Goal: Task Accomplishment & Management: Manage account settings

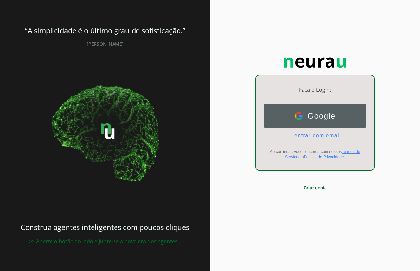
click at [318, 118] on span "Google" at bounding box center [319, 115] width 33 height 9
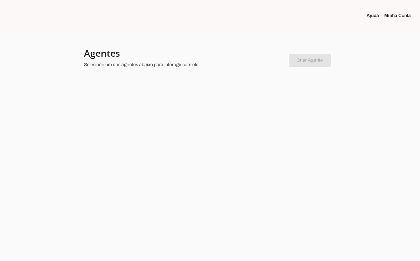
drag, startPoint x: 89, startPoint y: 76, endPoint x: 109, endPoint y: 93, distance: 26.3
click at [109, 93] on div at bounding box center [210, 130] width 420 height 261
drag, startPoint x: 87, startPoint y: 69, endPoint x: 133, endPoint y: 98, distance: 54.1
click at [133, 98] on div at bounding box center [210, 130] width 420 height 261
click at [133, 97] on div at bounding box center [210, 130] width 420 height 261
